Goal: Information Seeking & Learning: Learn about a topic

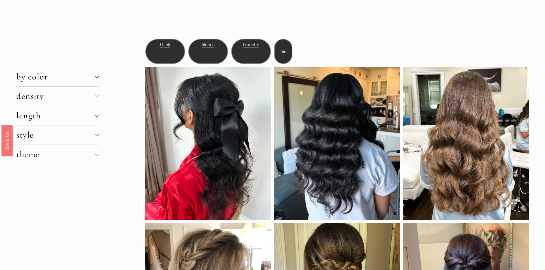
click at [93, 97] on span "density" at bounding box center [55, 96] width 79 height 11
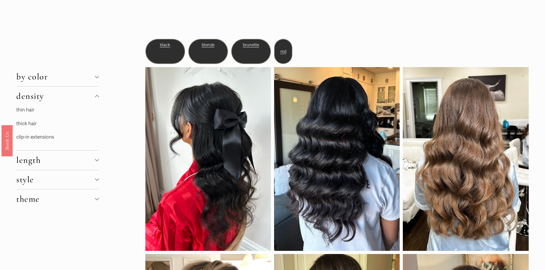
click at [29, 108] on link "thin hair" at bounding box center [25, 110] width 18 height 6
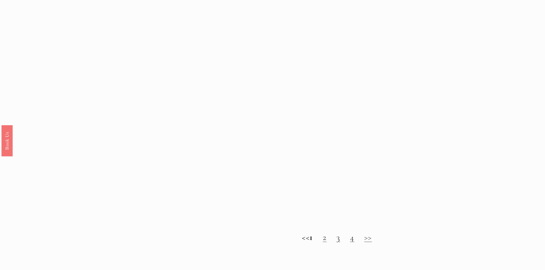
scroll to position [629, 0]
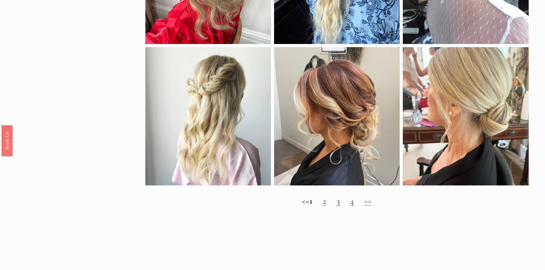
click at [327, 207] on link "2" at bounding box center [325, 201] width 4 height 11
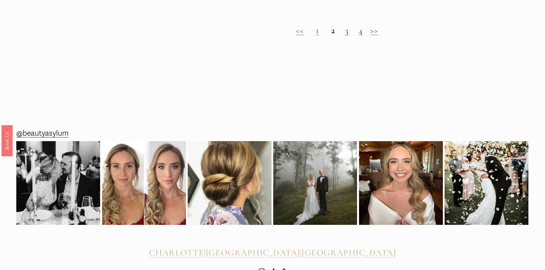
scroll to position [827, 0]
